Goal: Navigation & Orientation: Find specific page/section

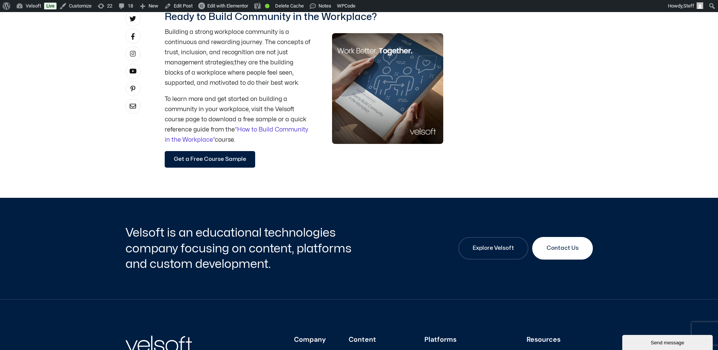
scroll to position [1319, 0]
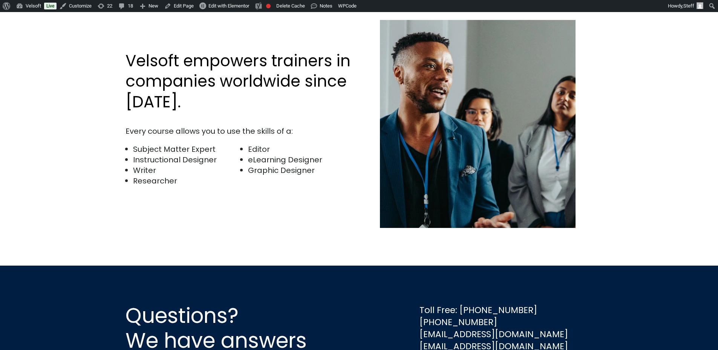
scroll to position [1500, 0]
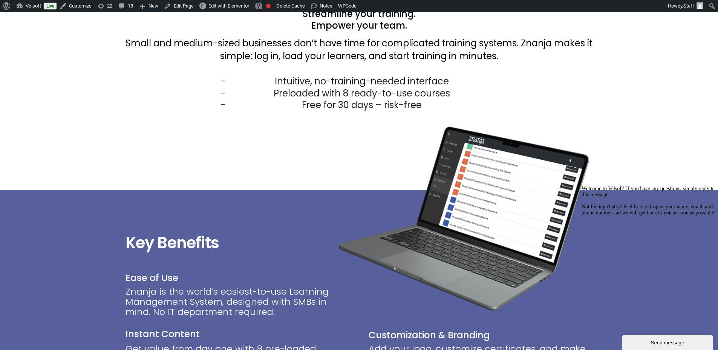
scroll to position [565, 0]
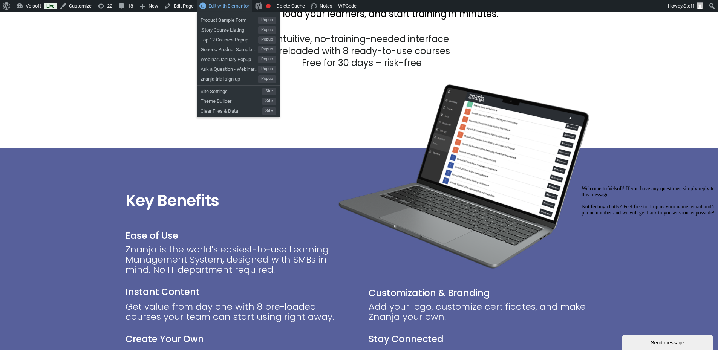
click at [238, 7] on span "Edit with Elementor" at bounding box center [228, 6] width 41 height 6
